Goal: Information Seeking & Learning: Learn about a topic

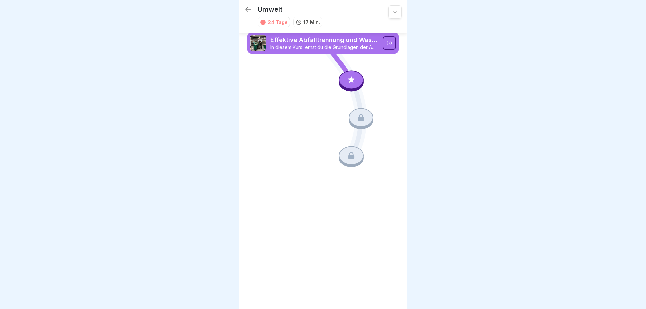
click at [296, 44] on p "Effektive Abfalltrennung und Wastemanagement im Catering" at bounding box center [324, 40] width 108 height 9
click at [350, 80] on icon at bounding box center [351, 79] width 9 height 9
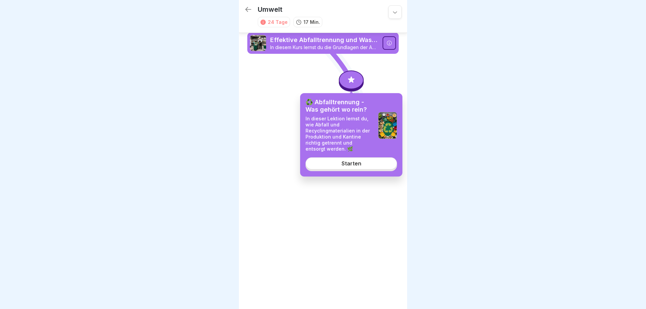
click at [348, 164] on div "Starten" at bounding box center [352, 164] width 20 height 6
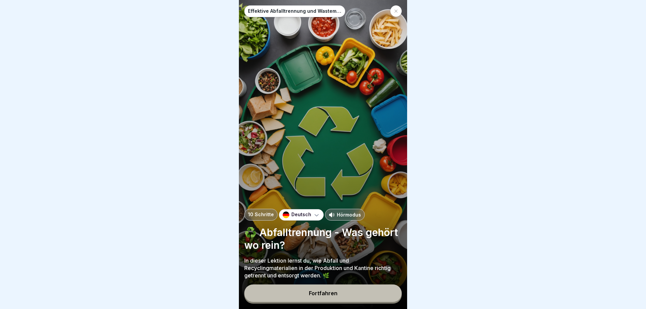
click at [317, 296] on div "Fortfahren" at bounding box center [323, 293] width 29 height 6
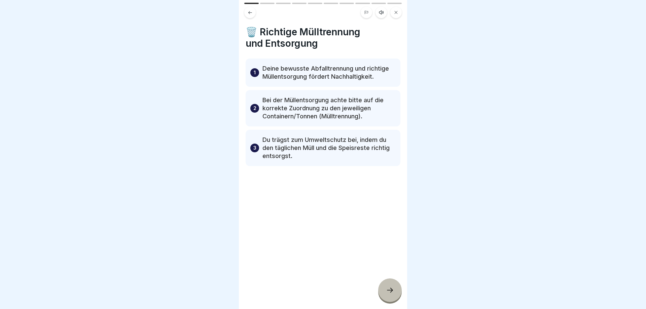
click at [390, 287] on icon at bounding box center [390, 290] width 8 height 8
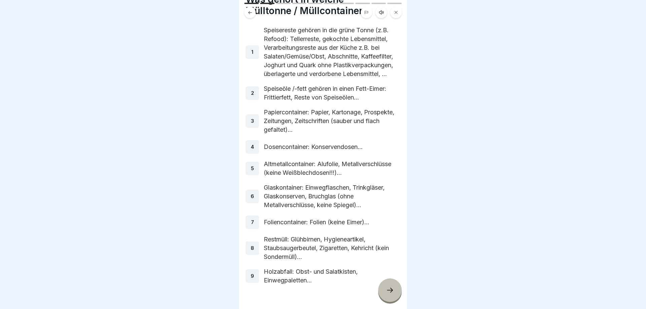
scroll to position [60, 0]
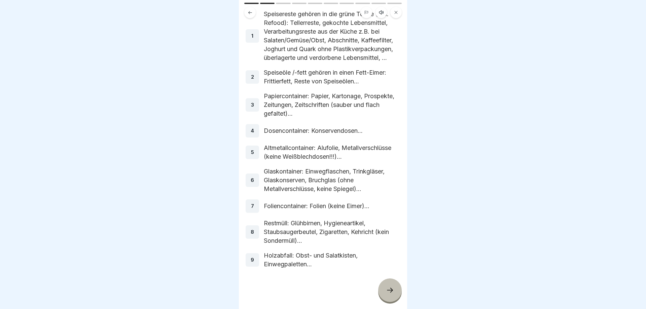
click at [387, 290] on icon at bounding box center [390, 290] width 8 height 8
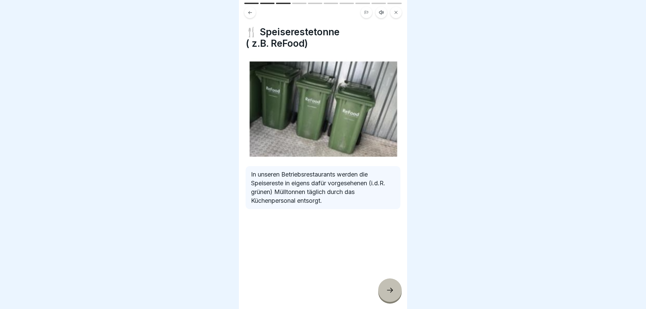
click at [386, 289] on icon at bounding box center [390, 290] width 8 height 8
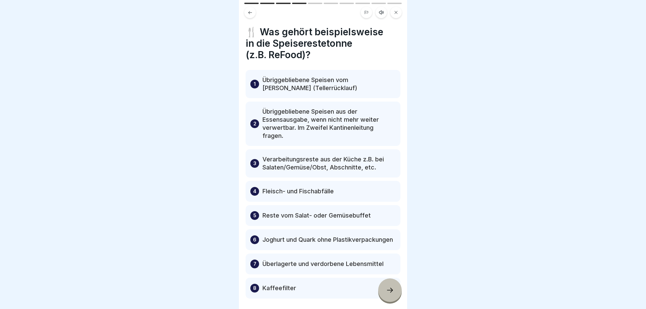
click at [386, 288] on icon at bounding box center [390, 290] width 8 height 8
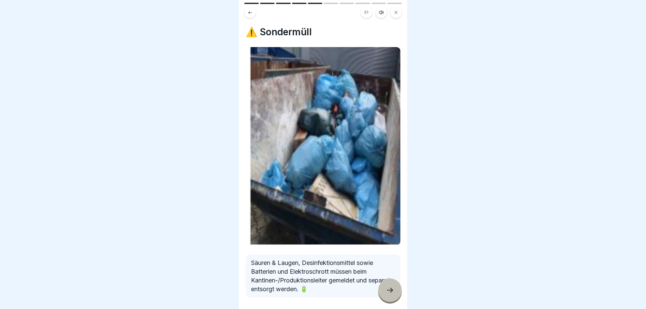
click at [386, 288] on icon at bounding box center [390, 290] width 8 height 8
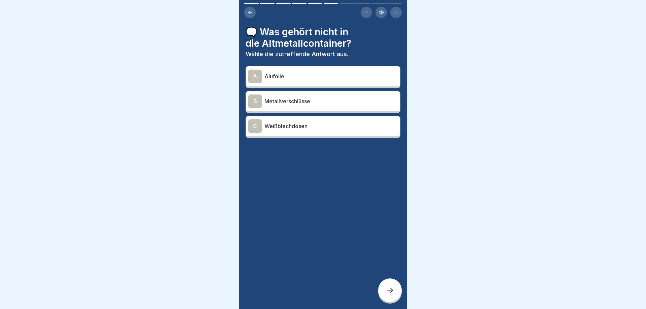
click at [274, 128] on p "Weißblechdosen" at bounding box center [330, 126] width 133 height 8
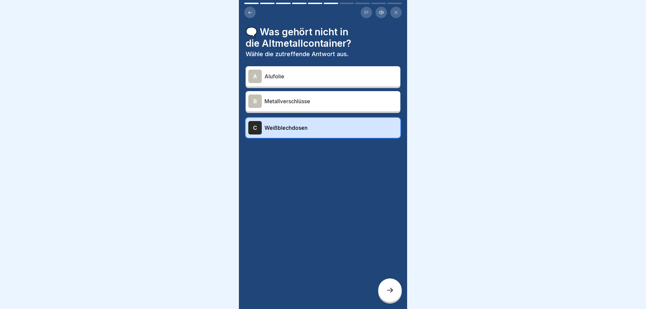
click at [388, 291] on icon at bounding box center [390, 290] width 8 height 8
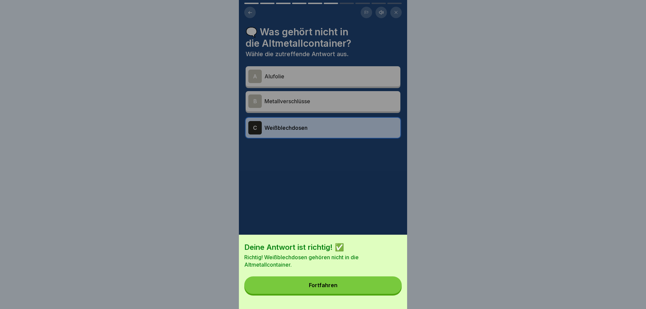
click at [369, 288] on button "Fortfahren" at bounding box center [322, 285] width 157 height 17
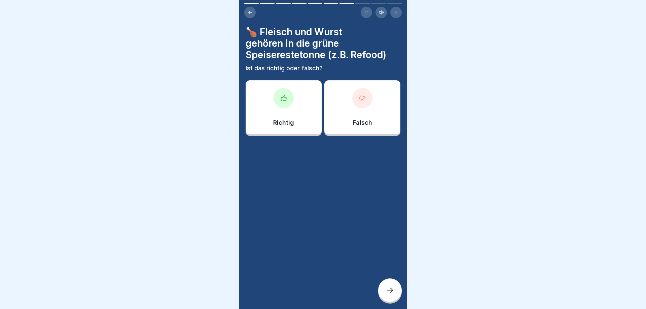
click at [273, 120] on div "Richtig" at bounding box center [284, 107] width 76 height 54
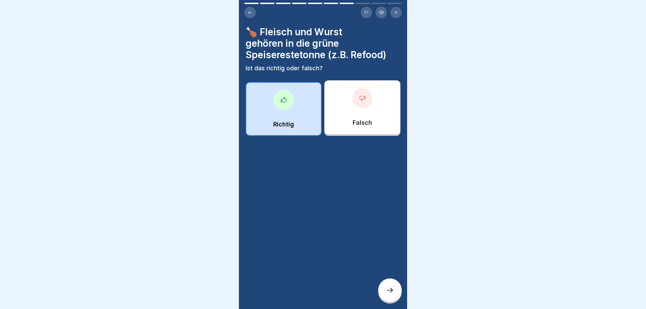
click at [386, 295] on div at bounding box center [390, 291] width 24 height 24
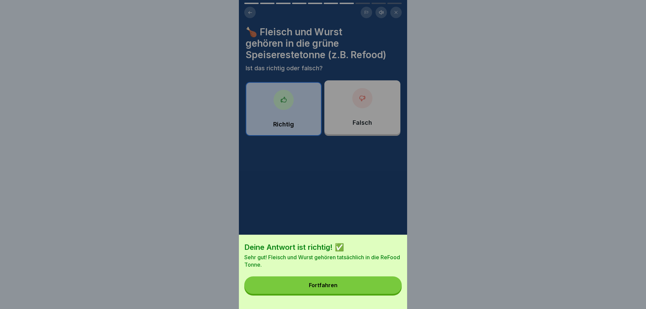
click at [362, 287] on button "Fortfahren" at bounding box center [322, 285] width 157 height 17
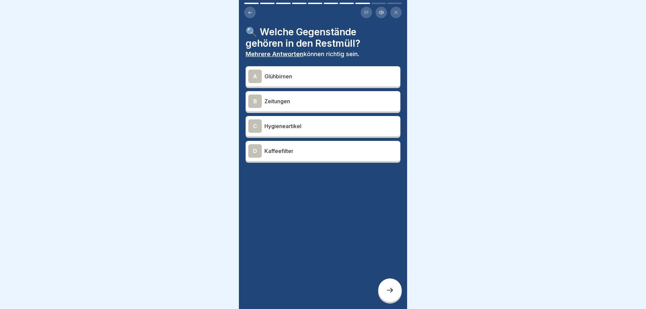
click at [294, 80] on p "Glühbirnen" at bounding box center [330, 76] width 133 height 8
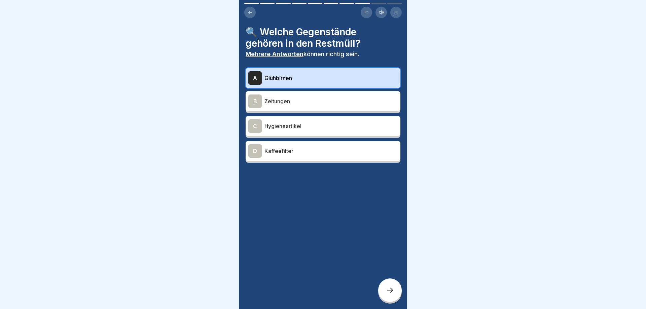
click at [289, 127] on p "Hygieneartikel" at bounding box center [330, 126] width 133 height 8
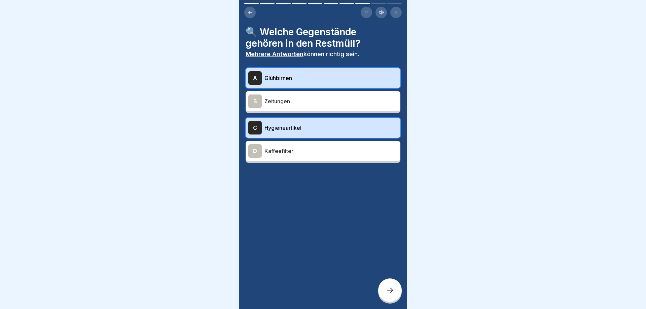
click at [389, 290] on icon at bounding box center [390, 290] width 8 height 8
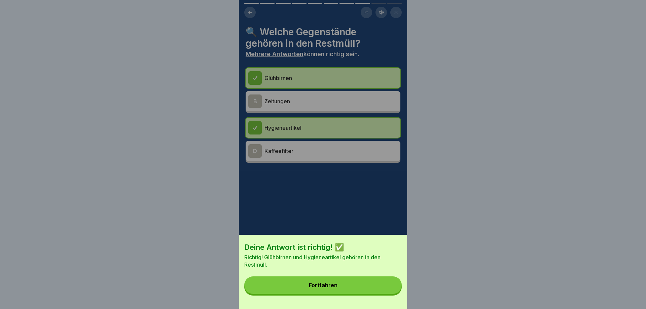
click at [389, 290] on button "Fortfahren" at bounding box center [322, 285] width 157 height 17
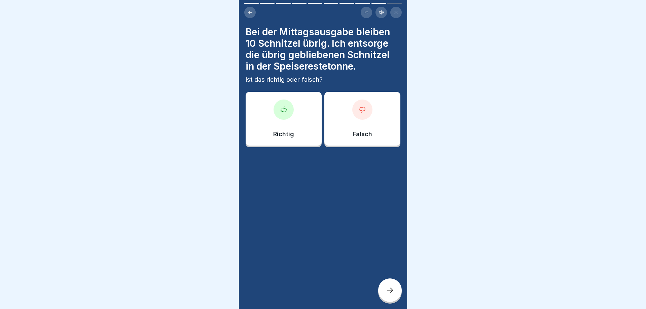
click at [274, 132] on p "Richtig" at bounding box center [283, 134] width 21 height 7
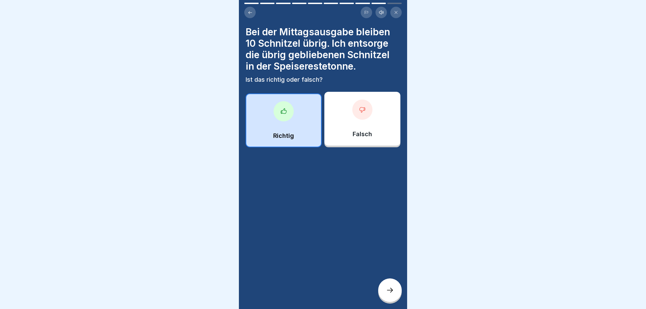
click at [384, 290] on div at bounding box center [390, 291] width 24 height 24
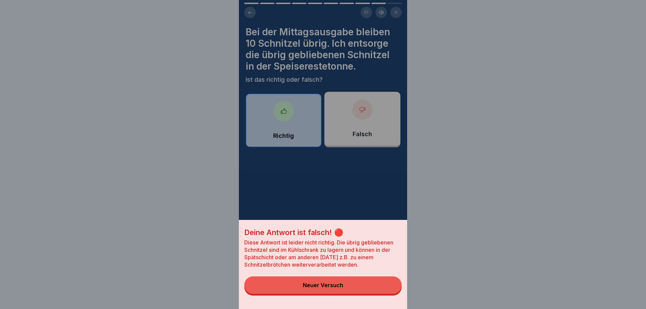
click at [327, 284] on div "Neuer Versuch" at bounding box center [323, 285] width 40 height 6
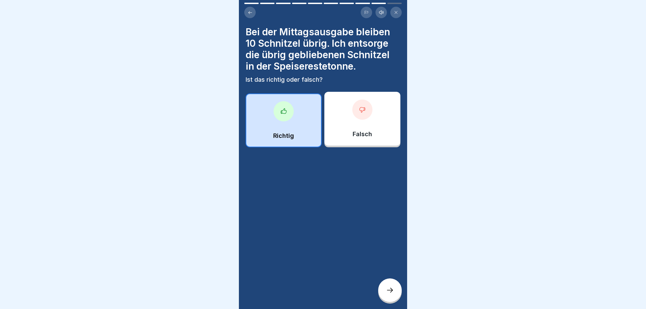
click at [375, 121] on div "Falsch" at bounding box center [362, 119] width 76 height 54
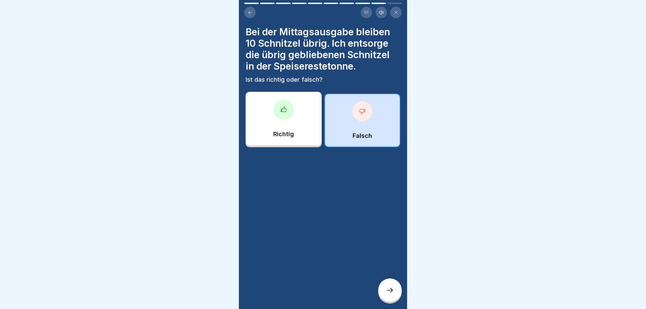
click at [392, 292] on icon at bounding box center [390, 290] width 6 height 5
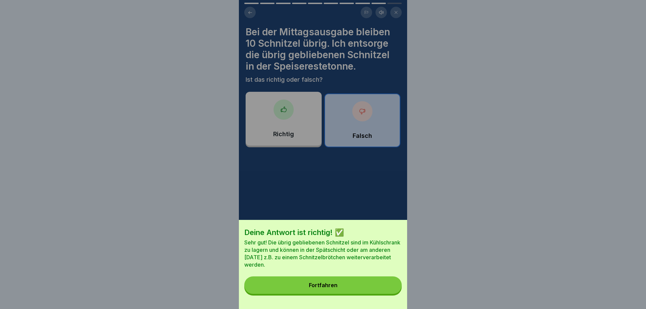
click at [380, 286] on button "Fortfahren" at bounding box center [322, 285] width 157 height 17
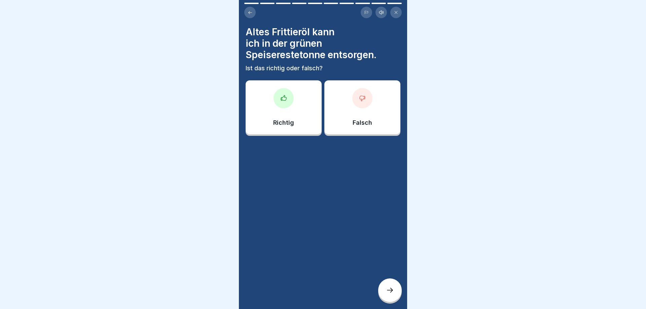
click at [372, 109] on div "Falsch" at bounding box center [362, 107] width 76 height 54
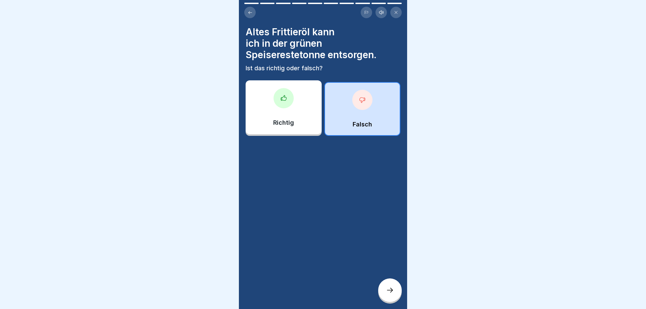
click at [388, 293] on icon at bounding box center [390, 290] width 8 height 8
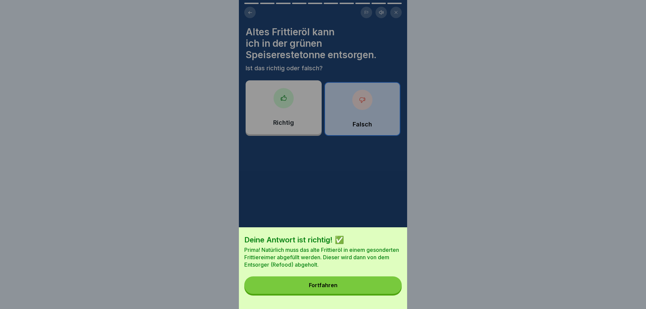
click at [363, 288] on button "Fortfahren" at bounding box center [322, 285] width 157 height 17
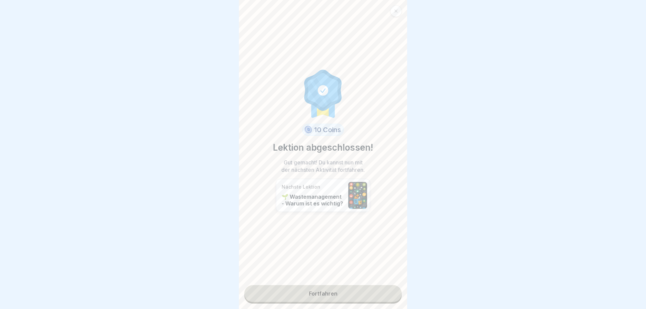
click at [316, 295] on link "Fortfahren" at bounding box center [322, 293] width 157 height 17
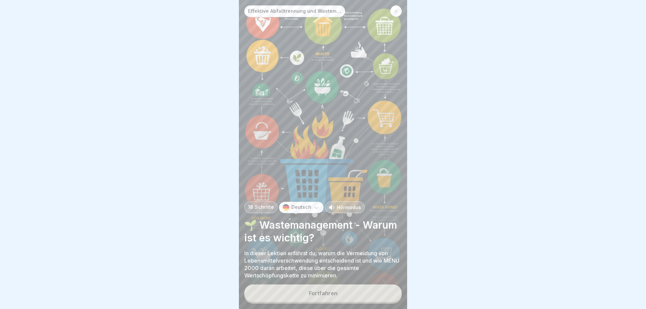
click at [395, 10] on icon at bounding box center [396, 11] width 4 height 4
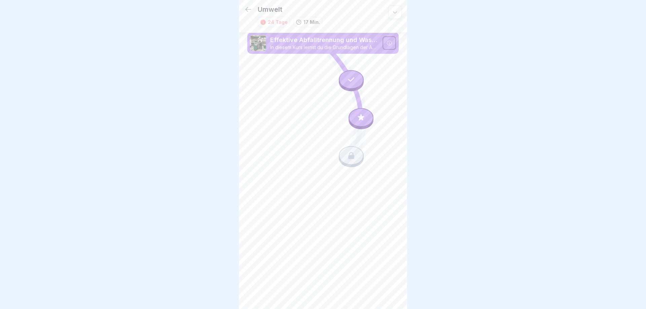
click at [247, 9] on icon at bounding box center [248, 9] width 8 height 8
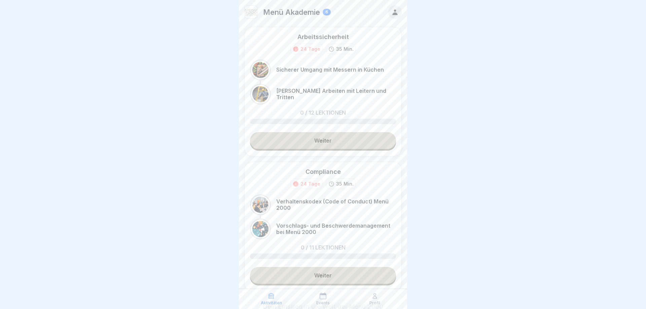
click at [395, 13] on icon at bounding box center [394, 12] width 5 height 6
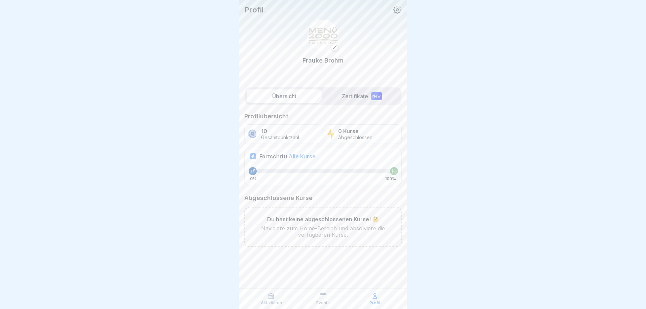
click at [336, 48] on icon at bounding box center [334, 47] width 5 height 5
click at [377, 297] on icon at bounding box center [374, 296] width 7 height 7
click at [397, 8] on icon at bounding box center [397, 9] width 9 height 9
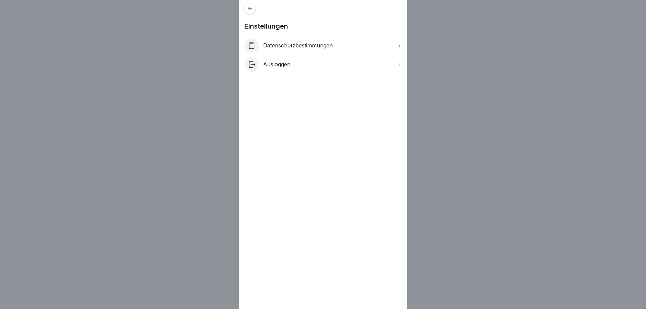
click at [250, 8] on icon at bounding box center [250, 8] width 5 height 5
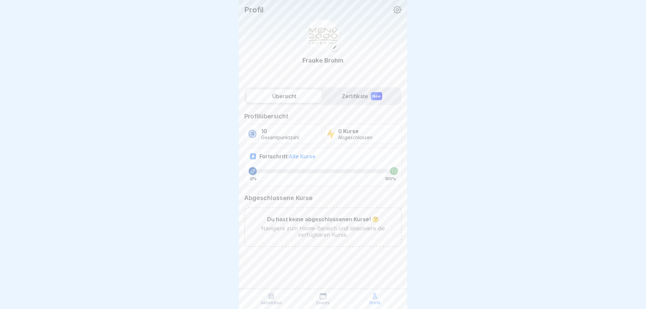
click at [398, 7] on icon at bounding box center [397, 9] width 9 height 9
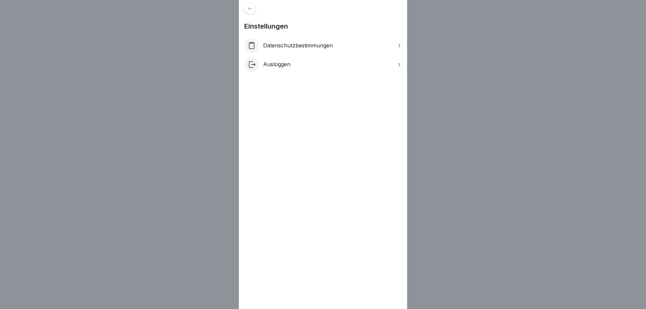
click at [271, 65] on p "Ausloggen" at bounding box center [276, 64] width 27 height 6
